Goal: Task Accomplishment & Management: Complete application form

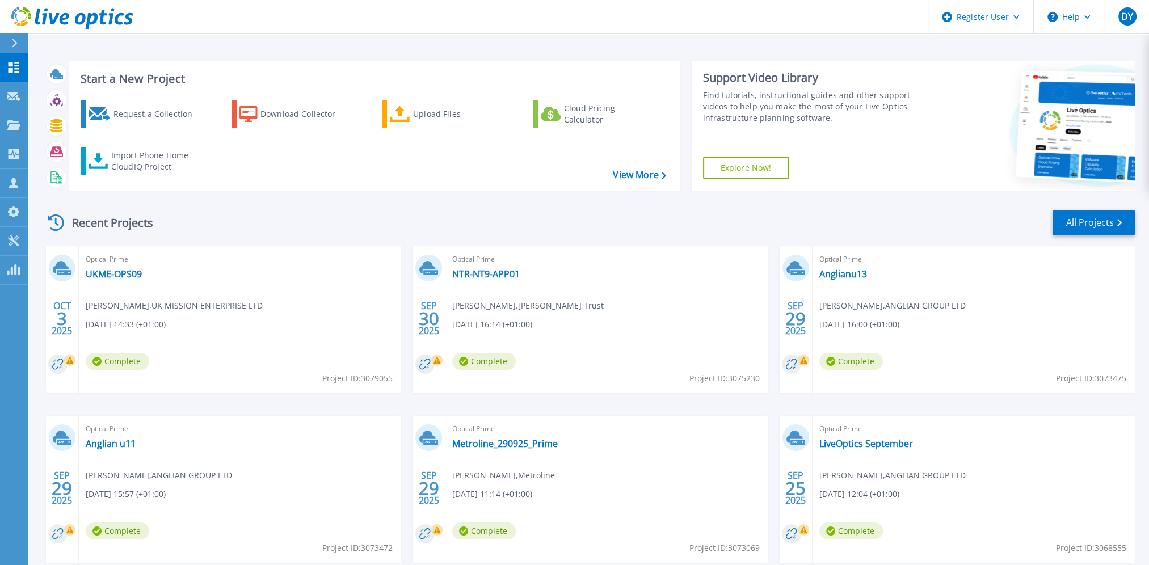
click at [137, 55] on div "Start a New Project Request a Collection Download Collector Upload Files Cloud …" at bounding box center [589, 126] width 1091 height 148
click at [28, 100] on div "Request Capture" at bounding box center [64, 96] width 73 height 28
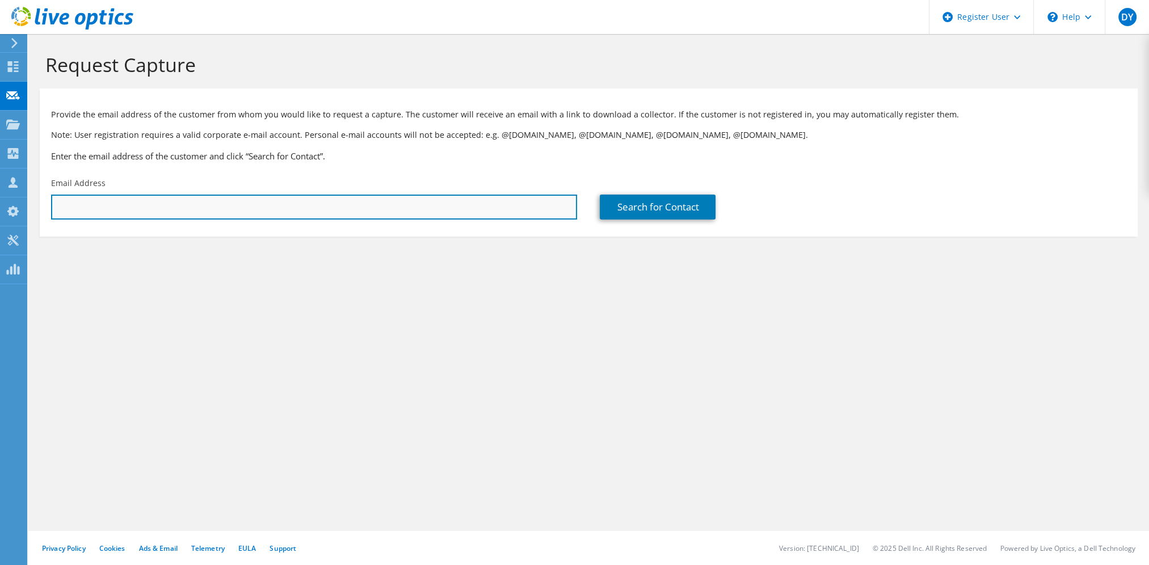
click at [219, 205] on input "text" at bounding box center [314, 207] width 526 height 25
paste input "[EMAIL_ADDRESS][DOMAIN_NAME]"
type input "[EMAIL_ADDRESS][DOMAIN_NAME]"
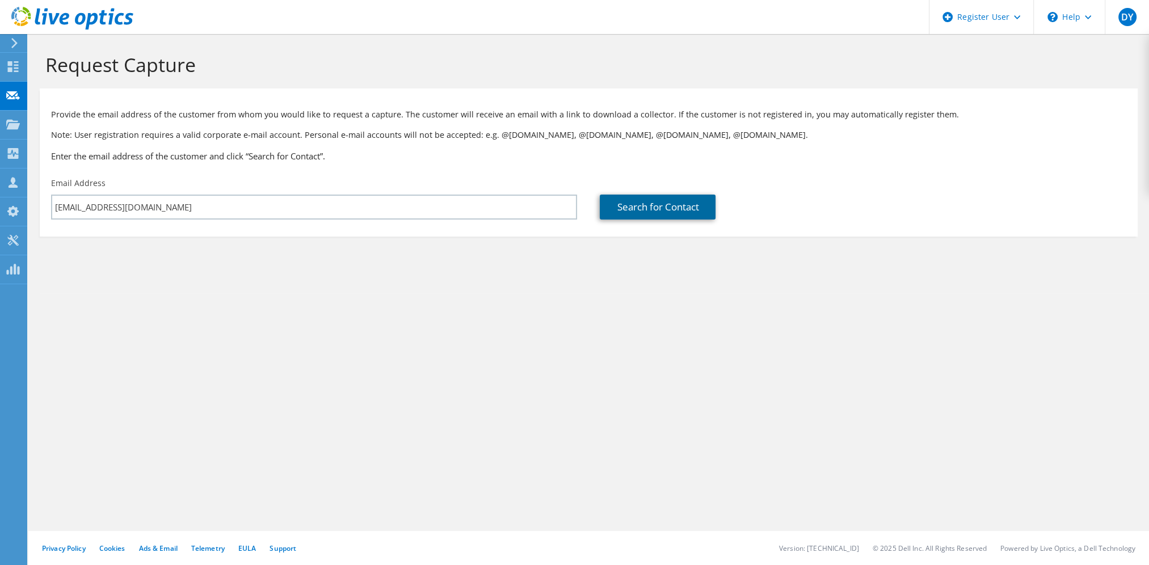
click at [630, 199] on link "Search for Contact" at bounding box center [658, 207] width 116 height 25
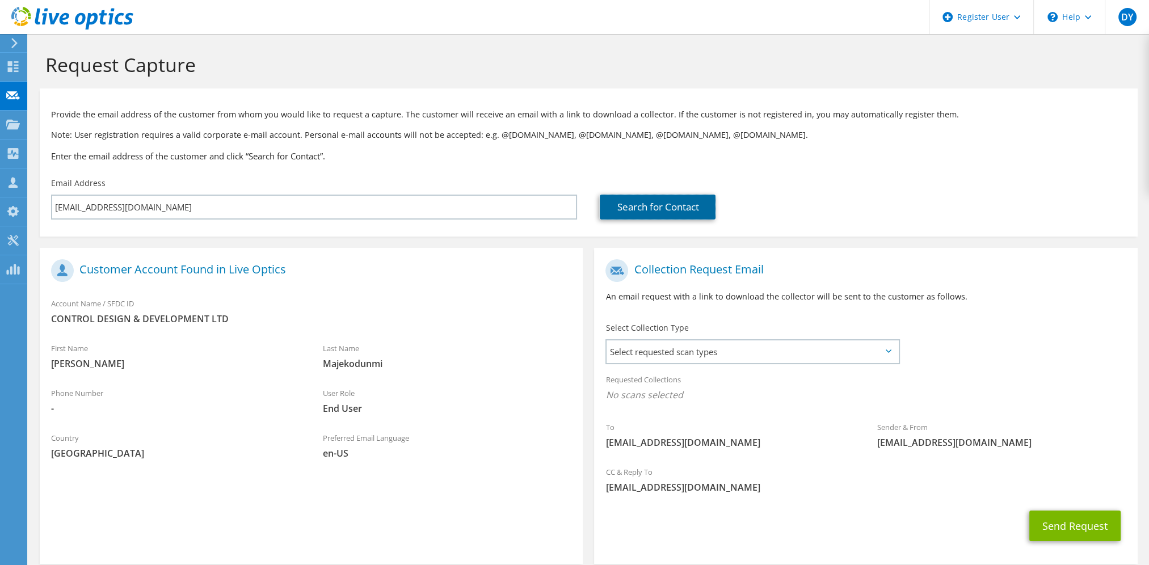
scroll to position [56, 0]
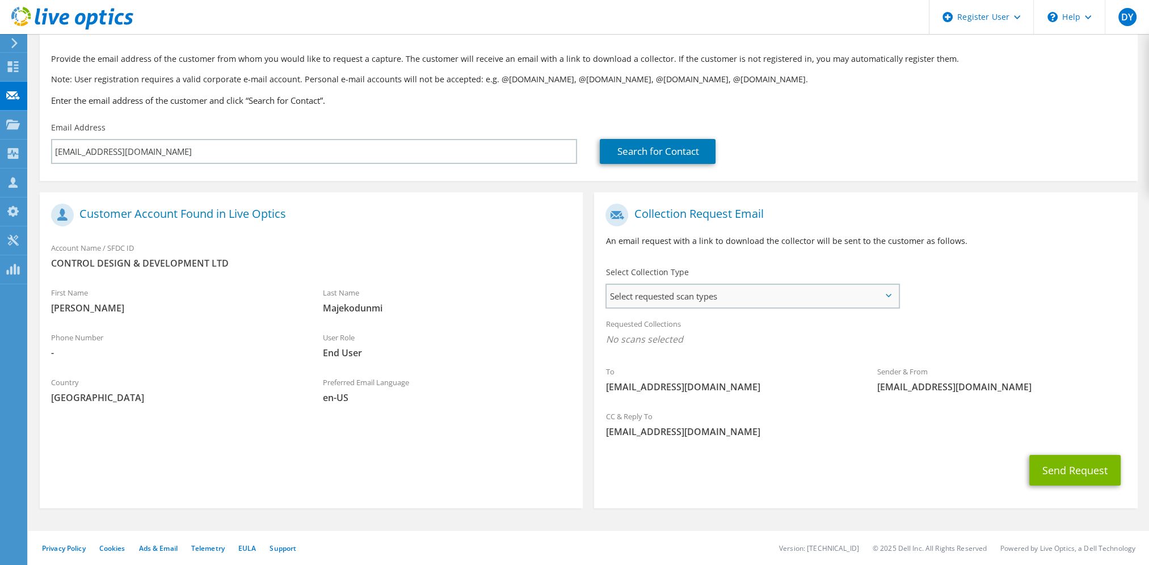
click at [726, 303] on span "Select requested scan types" at bounding box center [752, 296] width 291 height 23
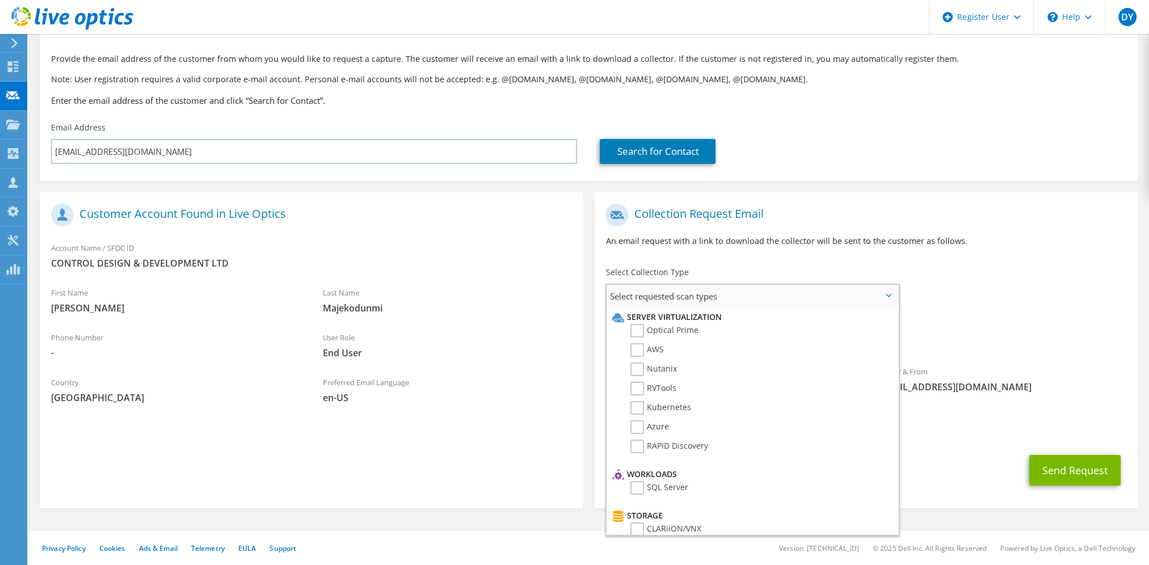
click at [700, 331] on li "Optical Prime" at bounding box center [750, 333] width 283 height 19
click at [672, 331] on label "Optical Prime" at bounding box center [664, 331] width 68 height 14
click at [0, 0] on input "Optical Prime" at bounding box center [0, 0] width 0 height 0
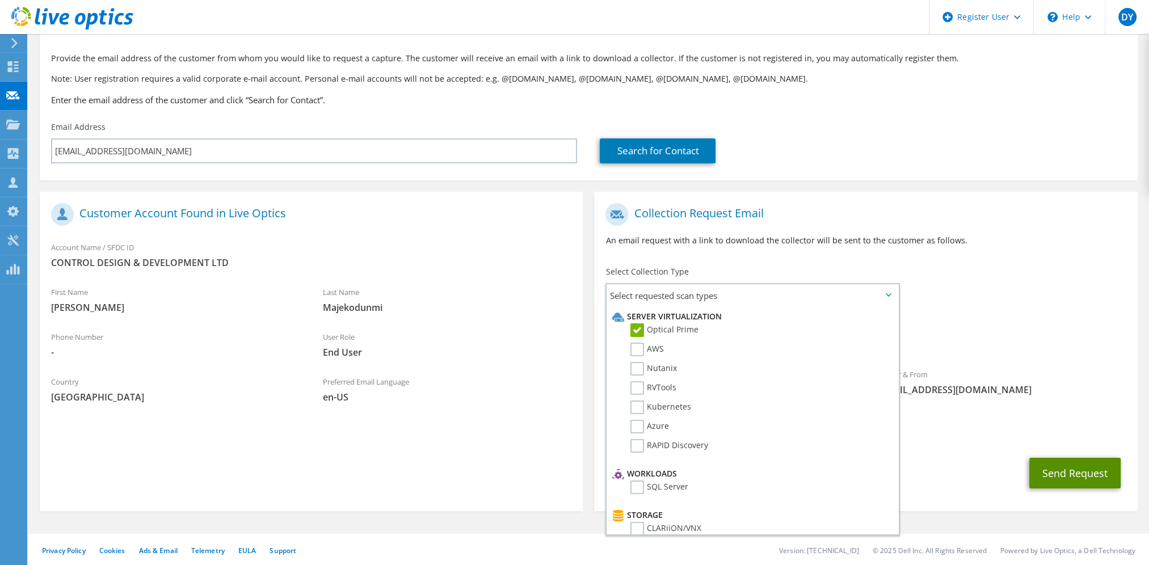
click at [1086, 474] on button "Send Request" at bounding box center [1074, 473] width 91 height 31
